Goal: Information Seeking & Learning: Stay updated

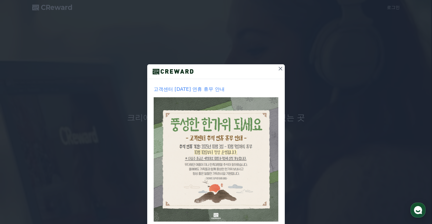
click at [280, 69] on icon at bounding box center [280, 69] width 6 height 6
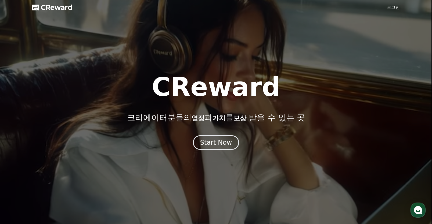
click at [220, 153] on div at bounding box center [216, 112] width 432 height 224
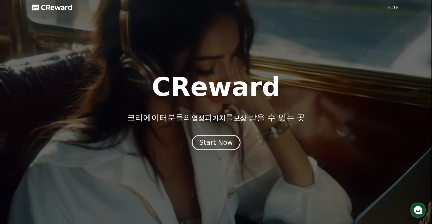
click at [222, 146] on div "Start Now" at bounding box center [215, 142] width 33 height 9
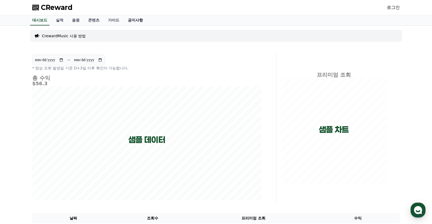
click at [136, 21] on link "공지사항" at bounding box center [136, 20] width 24 height 10
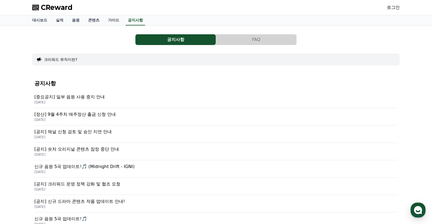
click at [92, 99] on p "[중요공지] 일부 음원 사용 중지 안내" at bounding box center [215, 97] width 363 height 6
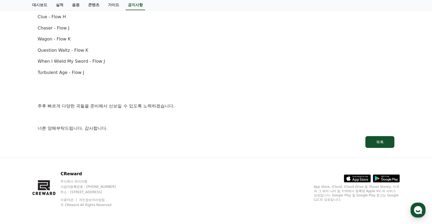
scroll to position [381, 0]
